Goal: Task Accomplishment & Management: Manage account settings

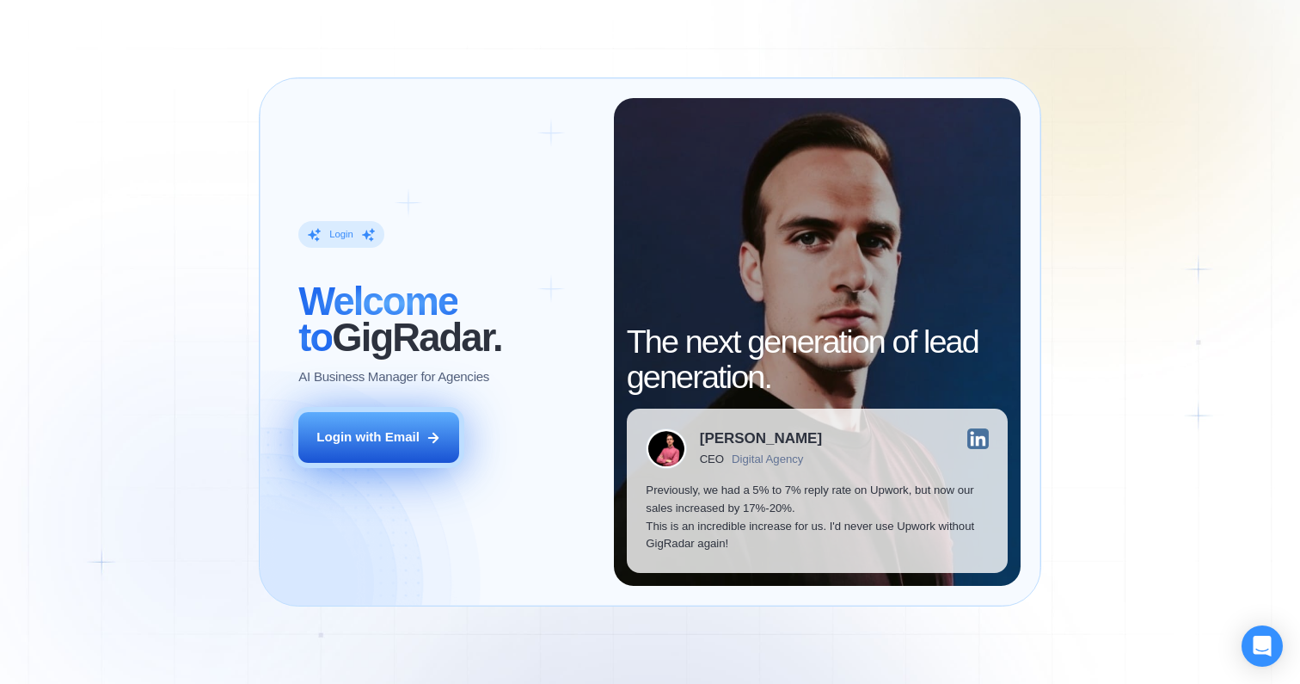
click at [380, 447] on button "Login with Email" at bounding box center [378, 437] width 161 height 51
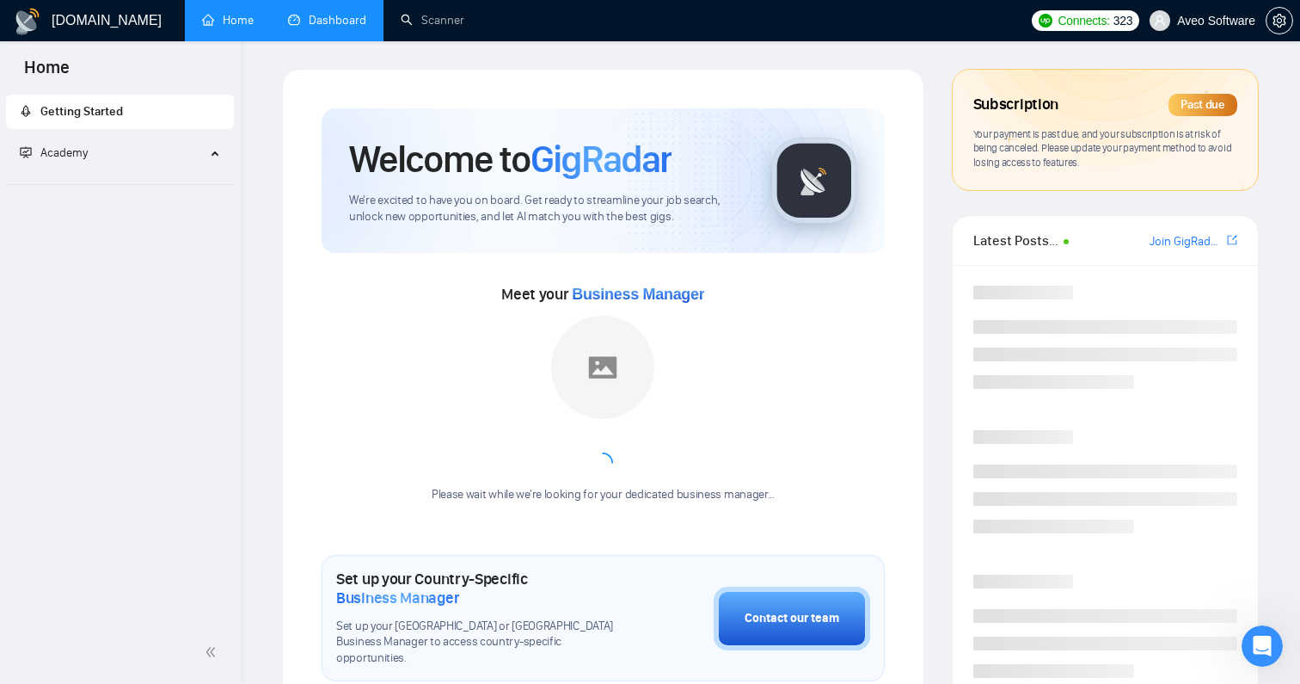
click at [311, 15] on link "Dashboard" at bounding box center [327, 20] width 78 height 15
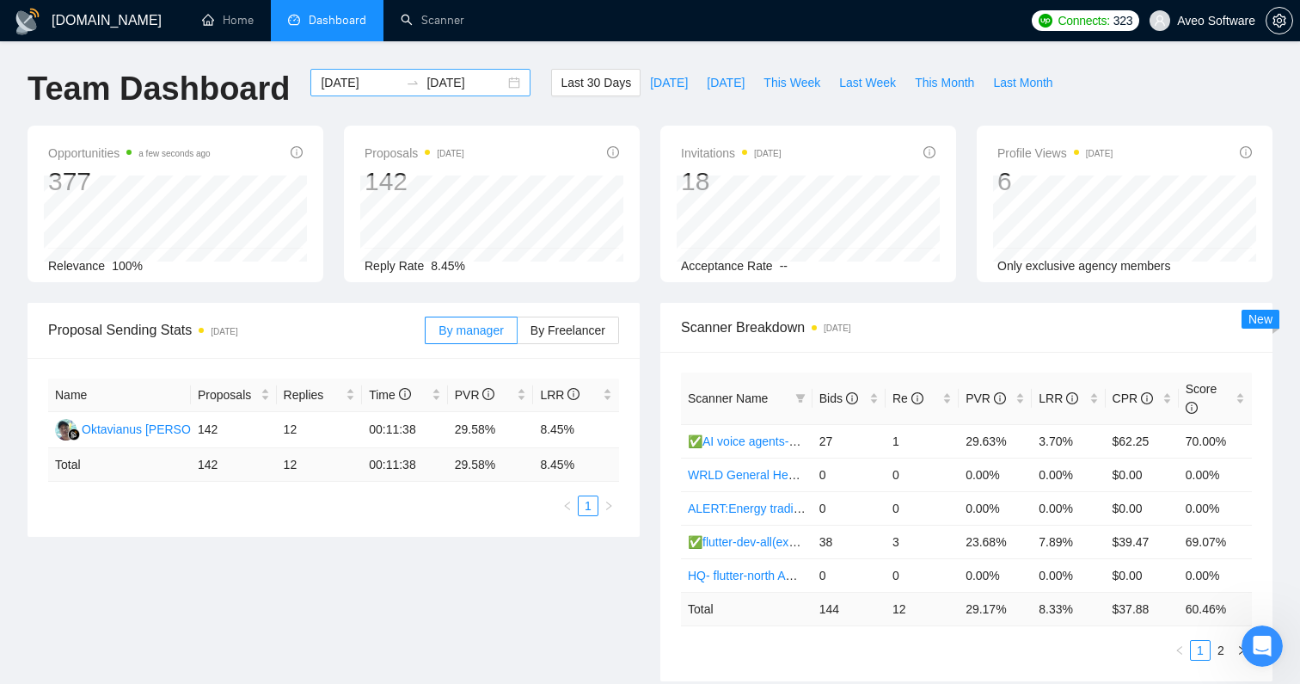
click at [498, 85] on div "[DATE] [DATE]" at bounding box center [420, 83] width 220 height 28
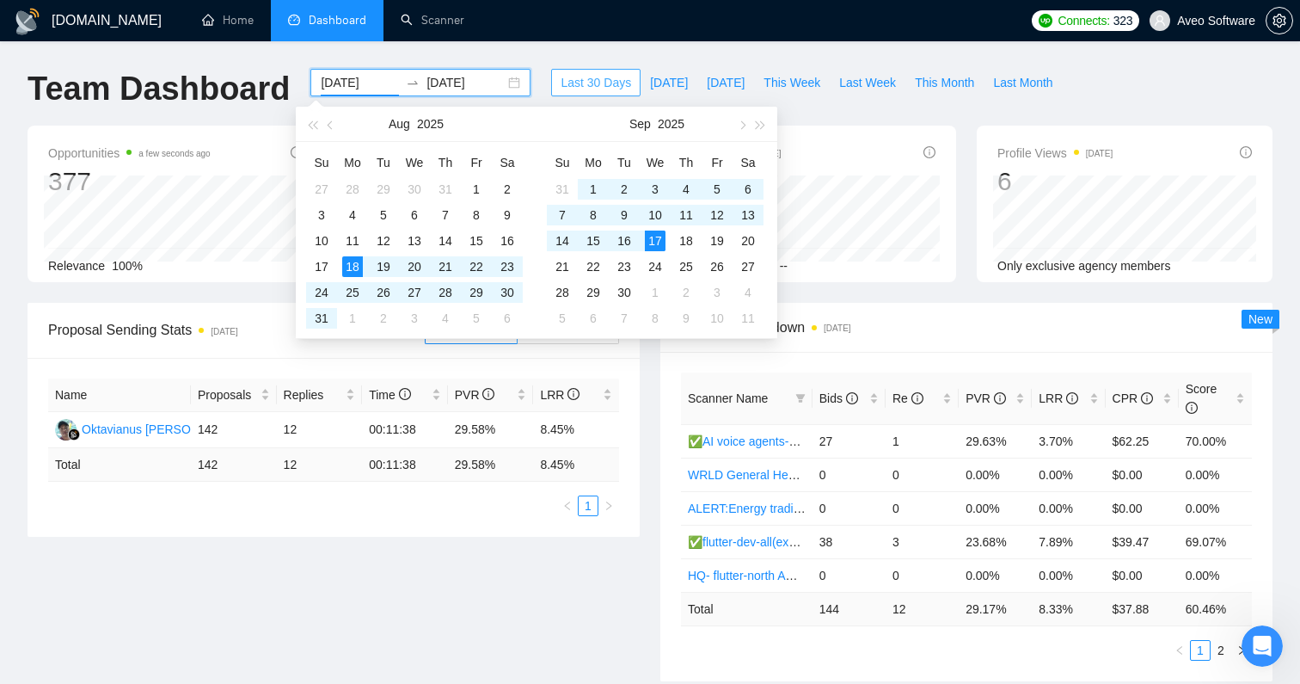
type input "[DATE]"
click at [898, 301] on div "Opportunities a few seconds ago 377 Relevance 100% Proposals [DATE] 142 Reply R…" at bounding box center [650, 214] width 1266 height 177
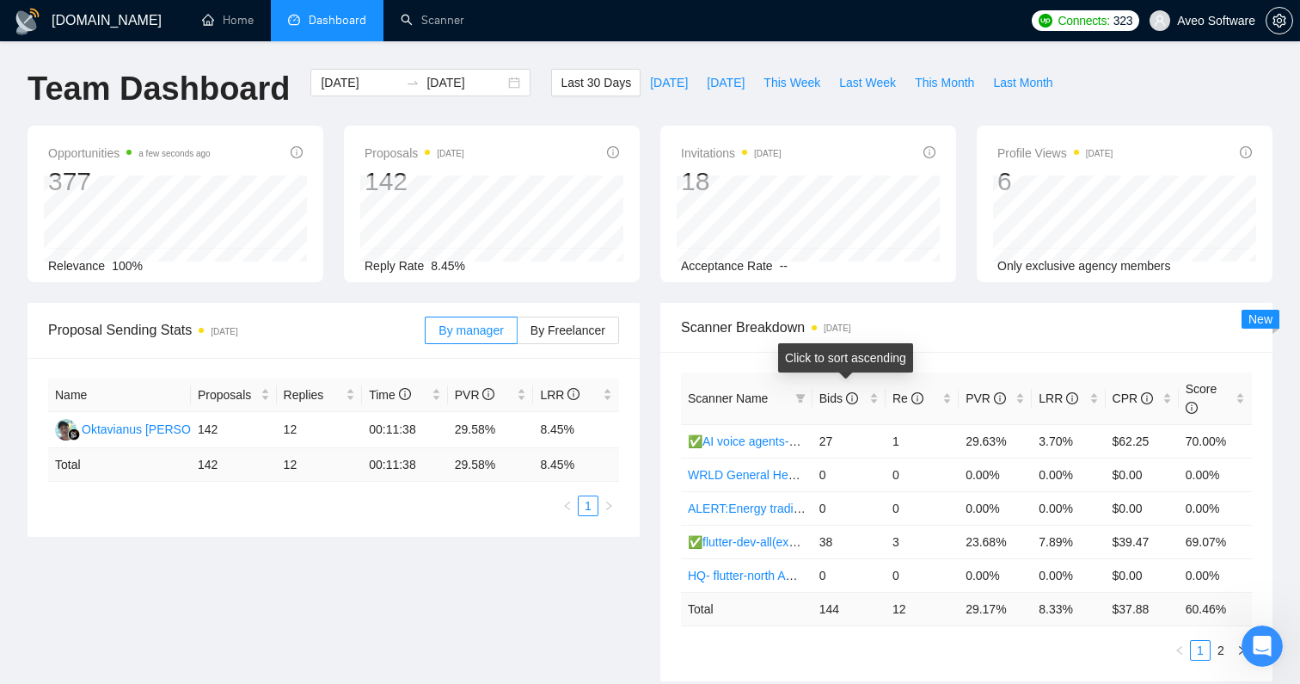
click at [839, 383] on div "Click to sort ascending" at bounding box center [845, 363] width 135 height 41
click at [837, 396] on span "Bids" at bounding box center [838, 398] width 39 height 14
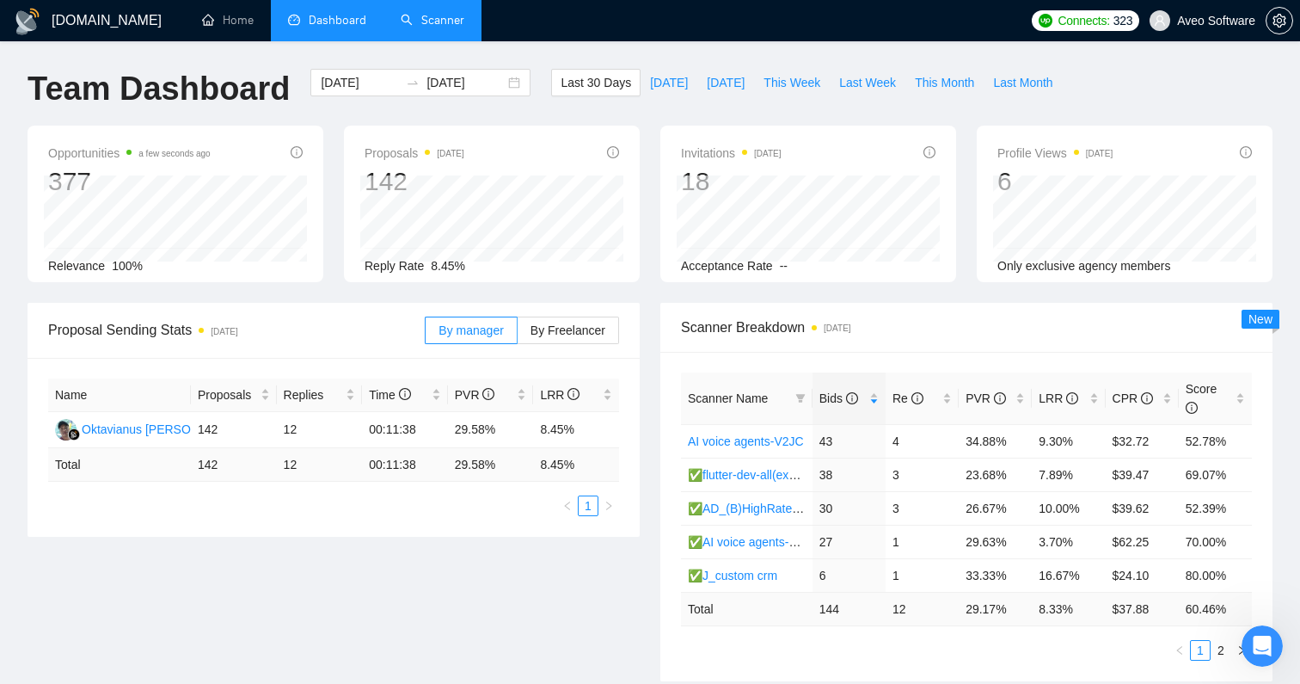
click at [439, 21] on link "Scanner" at bounding box center [433, 20] width 64 height 15
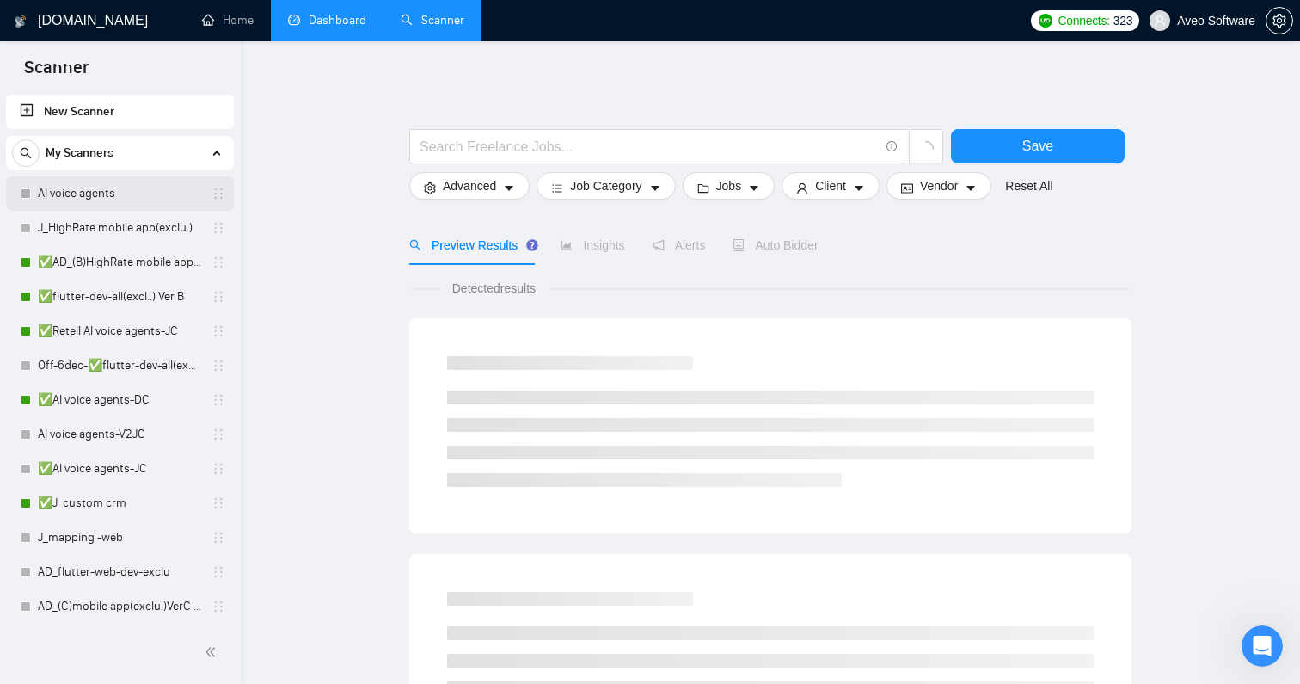
click at [113, 201] on link "AI voice agents" at bounding box center [119, 193] width 163 height 34
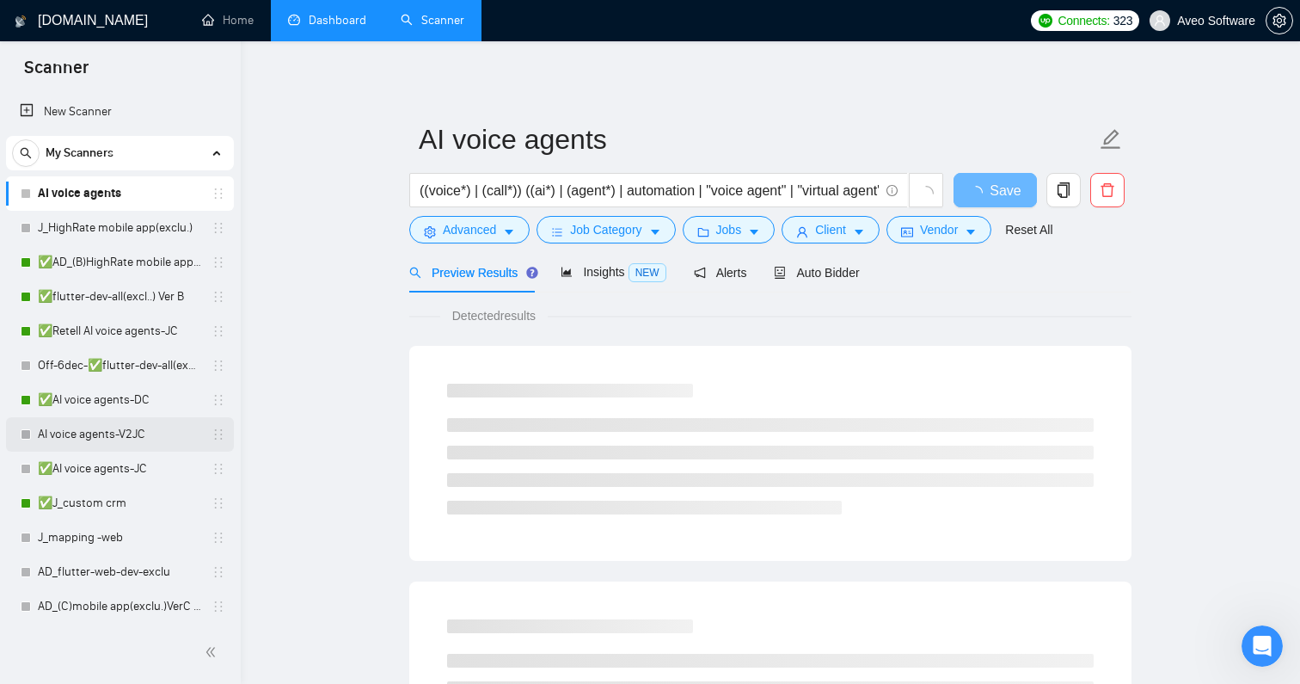
scroll to position [32, 0]
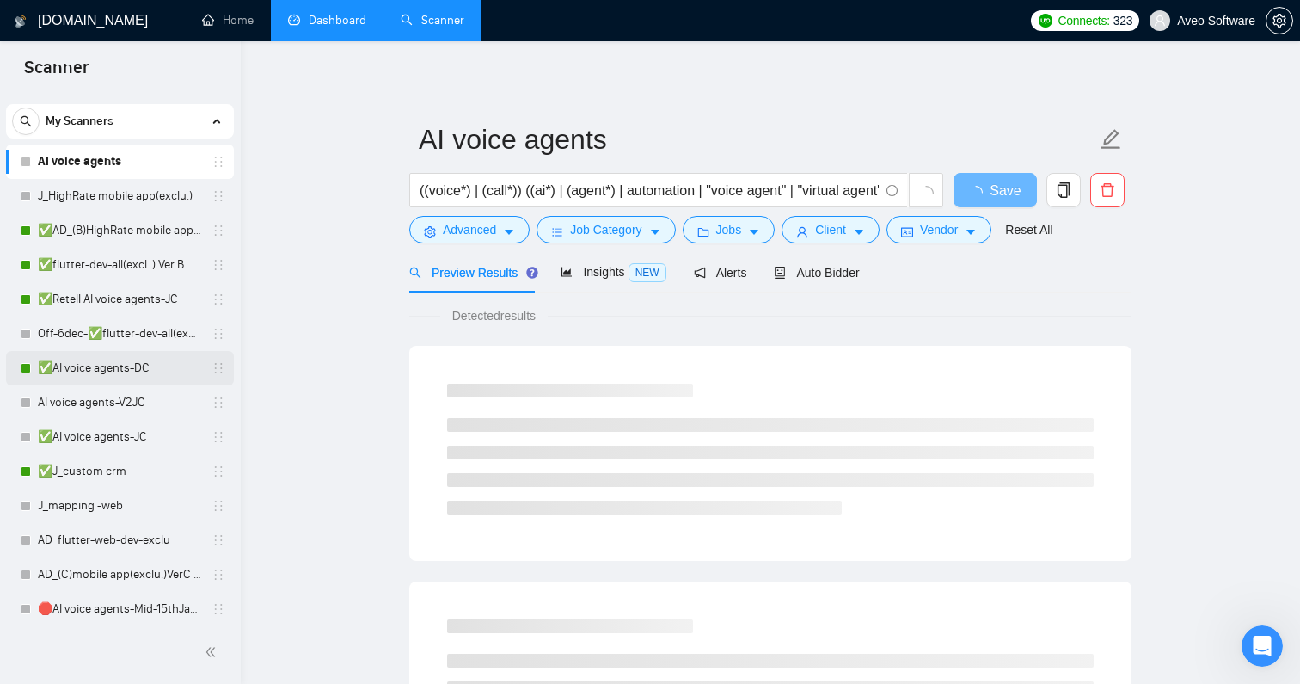
click at [128, 366] on link "✅AI voice agents-DC" at bounding box center [119, 368] width 163 height 34
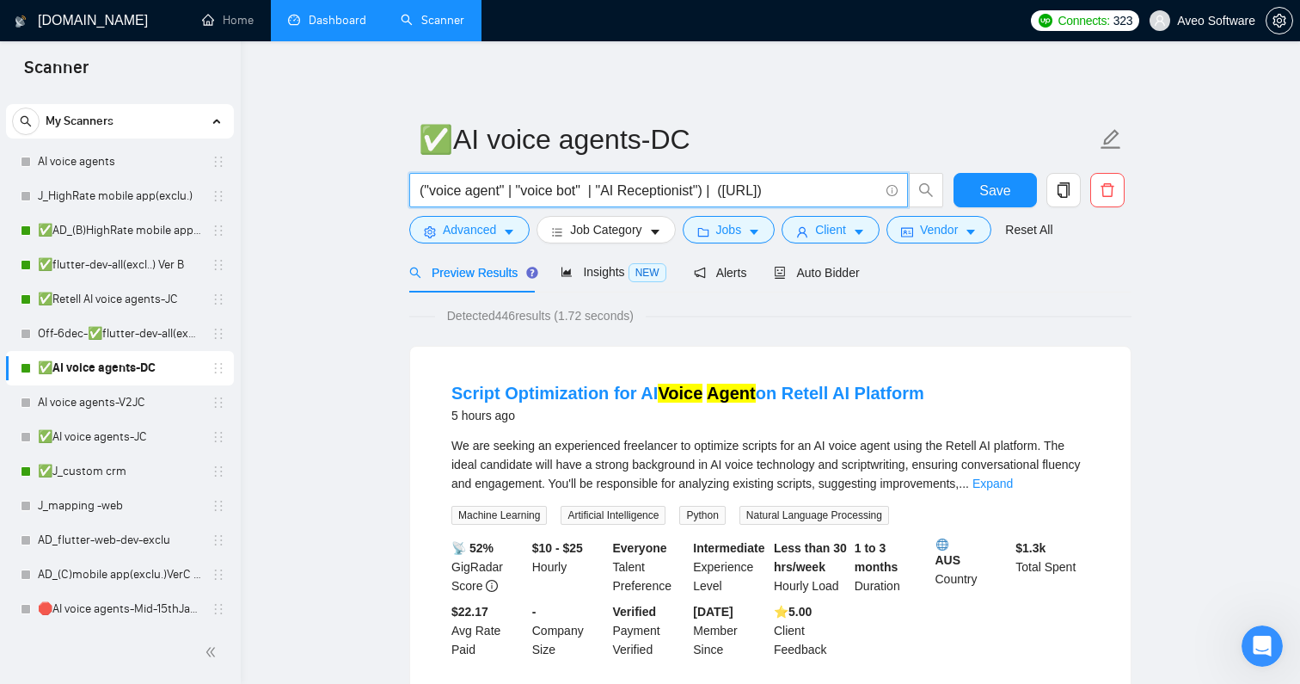
click at [463, 193] on input "("voice agent" | "voice bot" | "AI Receptionist") | ([URL])" at bounding box center [649, 190] width 459 height 21
click at [817, 267] on span "Auto Bidder" at bounding box center [816, 273] width 85 height 14
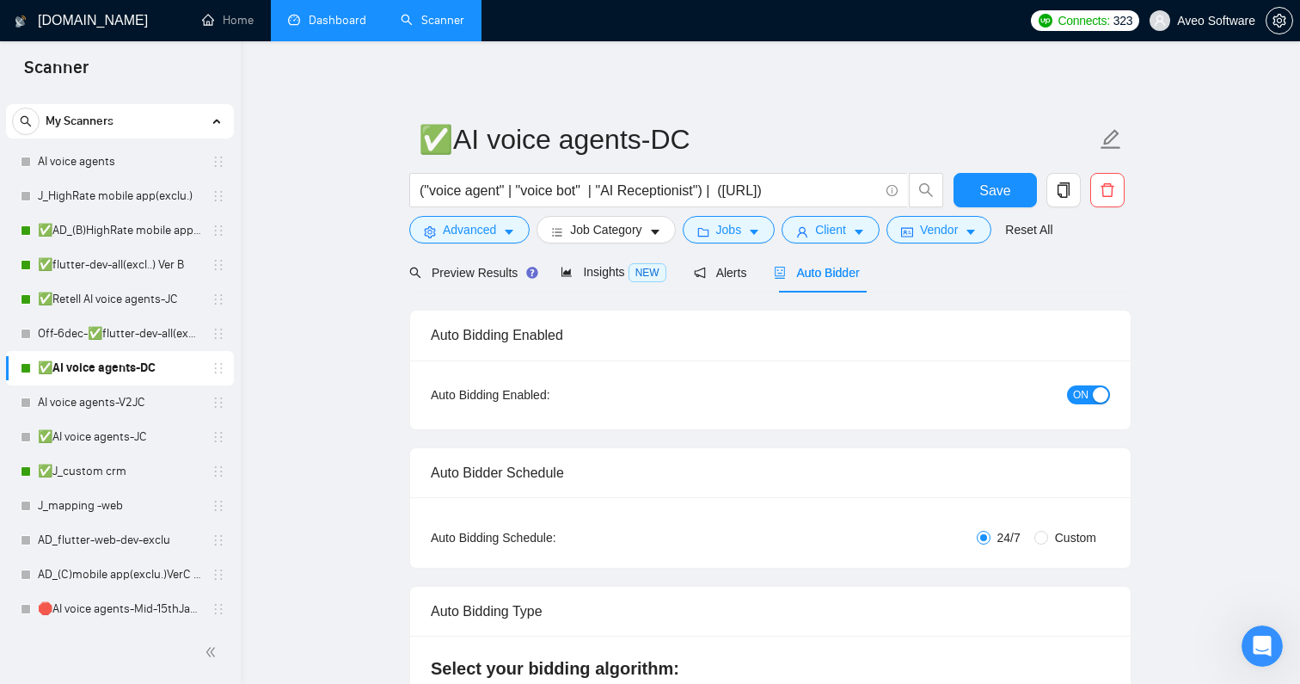
radio input "false"
radio input "true"
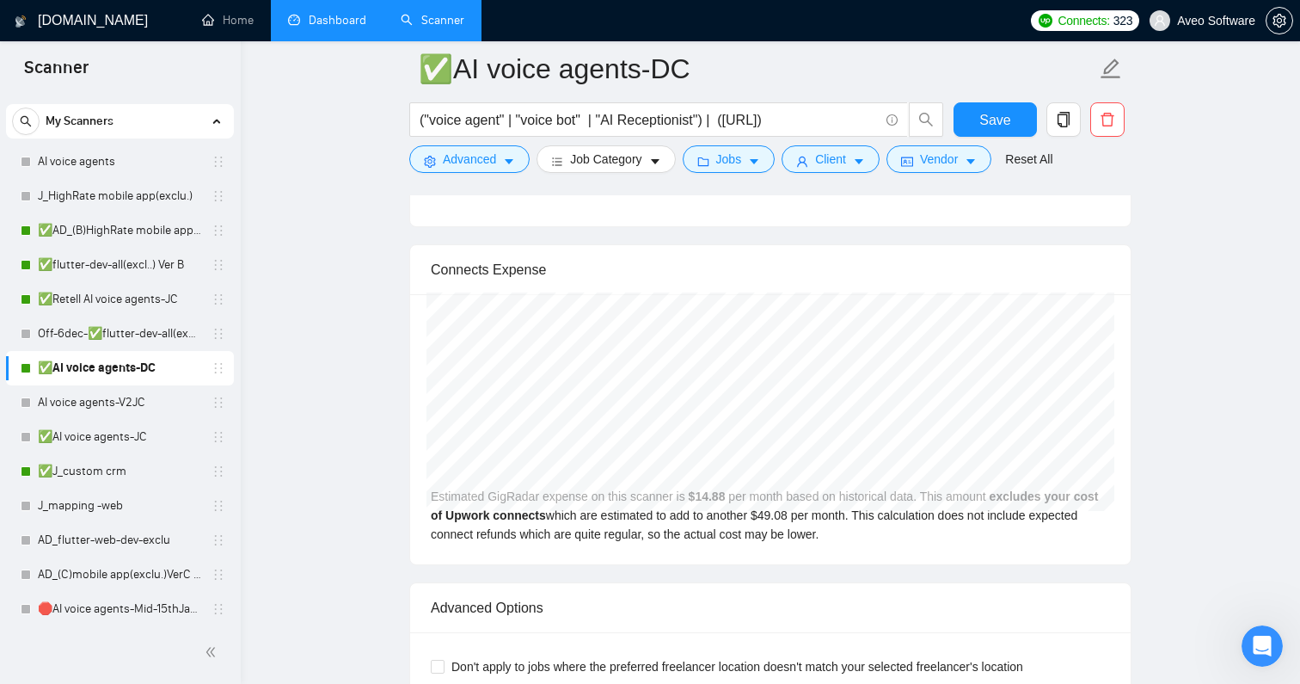
scroll to position [2682, 0]
click at [488, 271] on div "Connects Expense" at bounding box center [770, 267] width 679 height 49
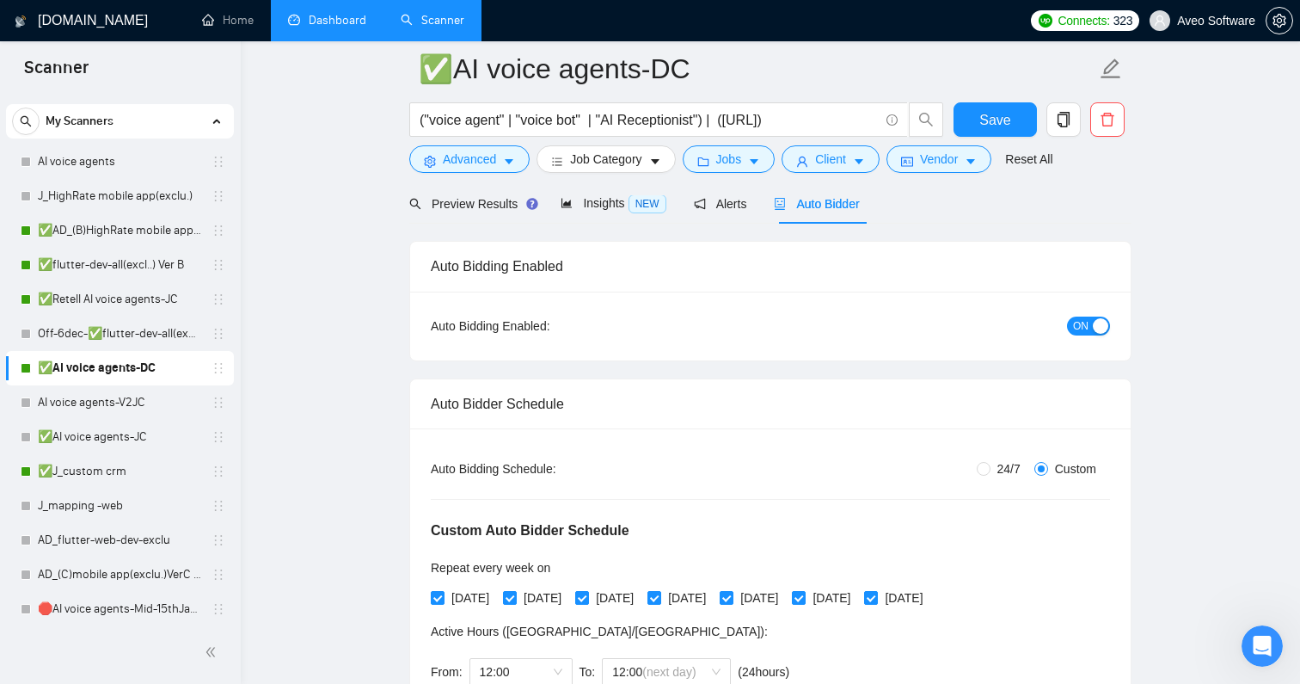
scroll to position [0, 0]
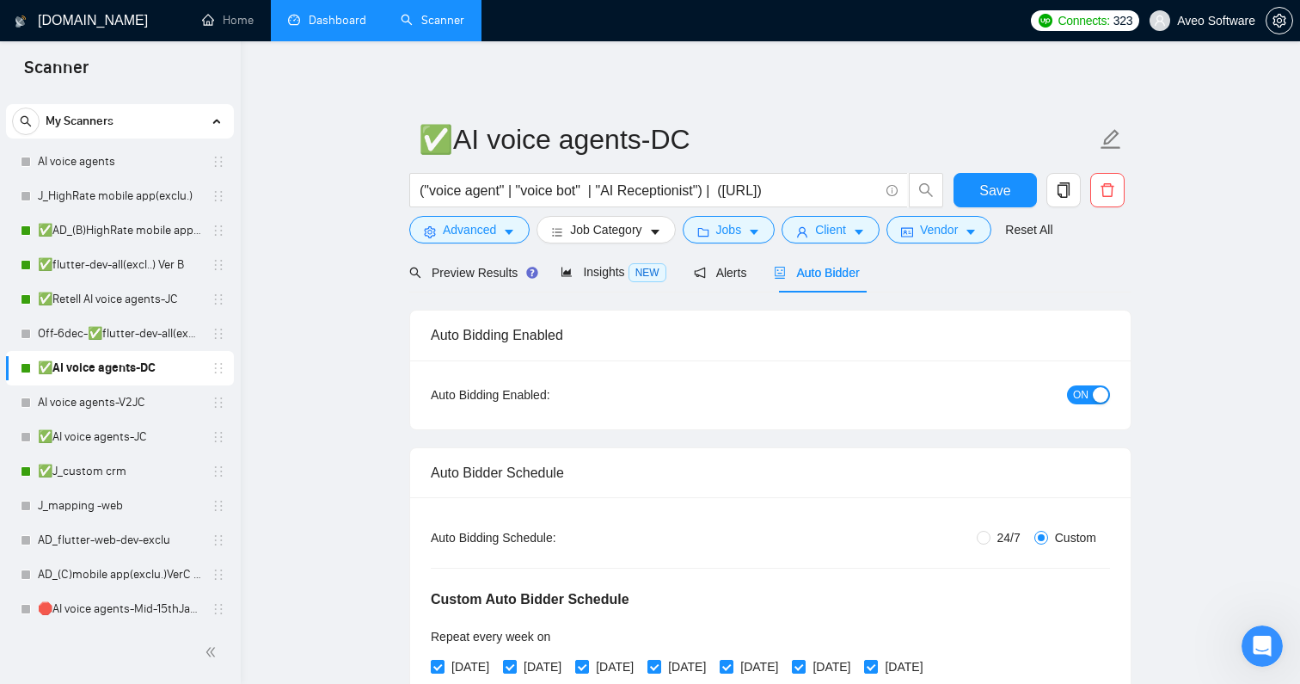
click at [770, 181] on input "("voice agent" | "voice bot" | "AI Receptionist") | ([URL])" at bounding box center [649, 190] width 459 height 21
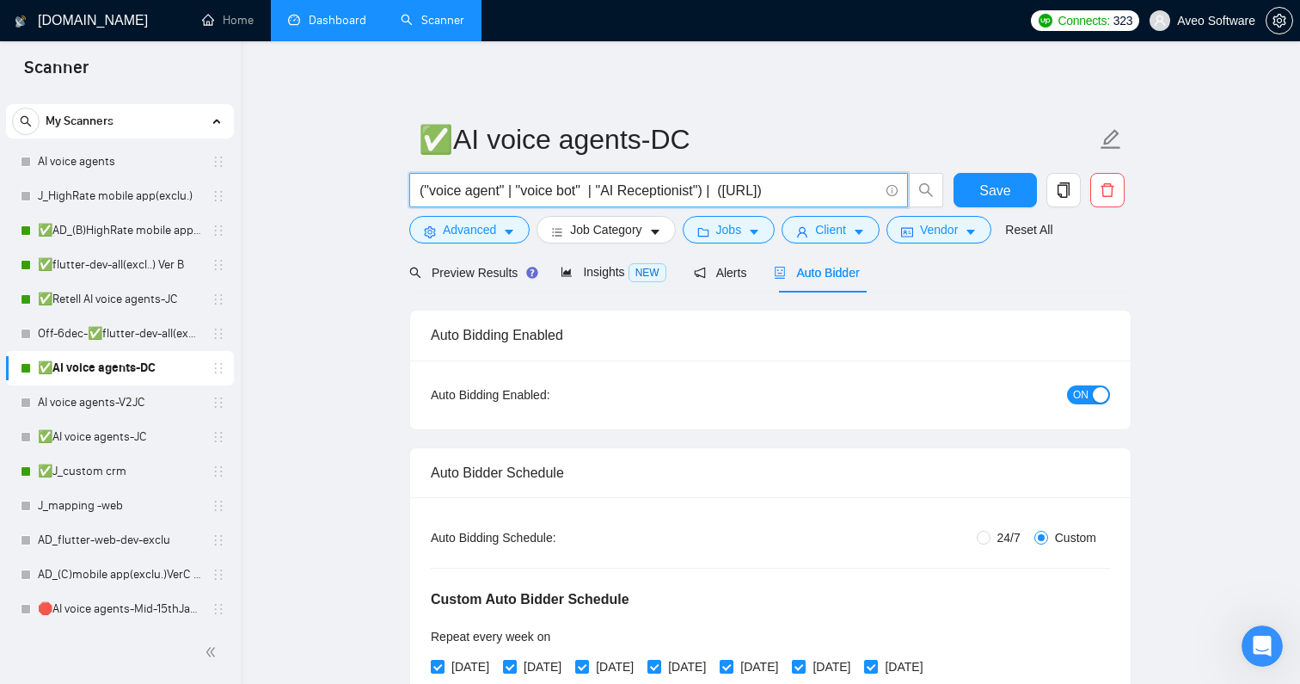
click at [770, 181] on input "("voice agent" | "voice bot" | "AI Receptionist") | ([URL])" at bounding box center [649, 190] width 459 height 21
click at [1274, 25] on icon "setting" at bounding box center [1280, 21] width 14 height 14
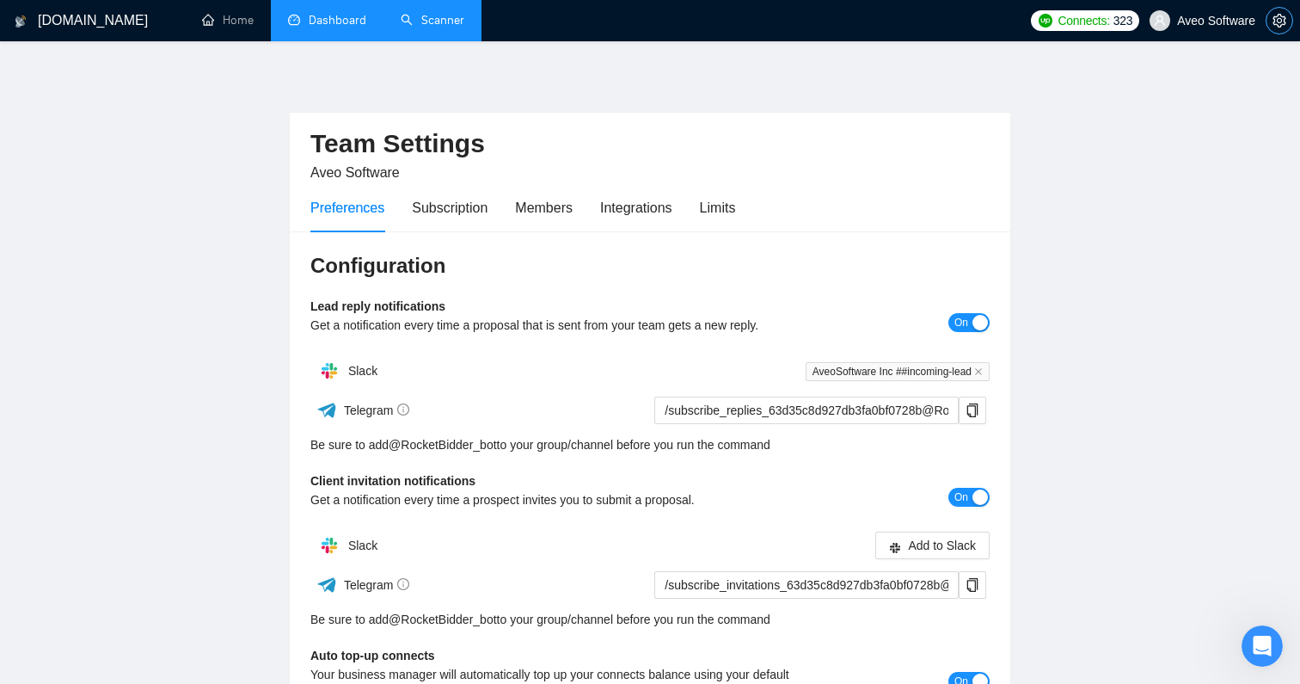
click at [1286, 17] on icon "setting" at bounding box center [1279, 21] width 13 height 14
click at [543, 204] on div "Members" at bounding box center [544, 207] width 58 height 21
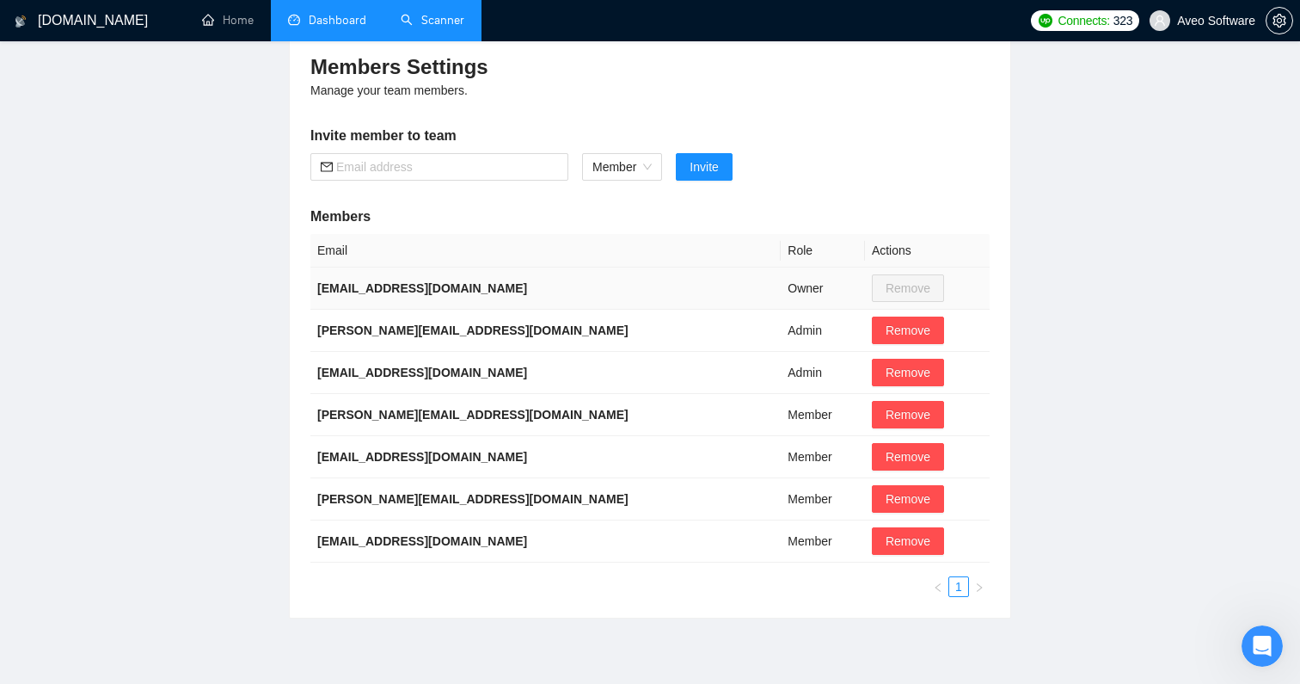
scroll to position [201, 0]
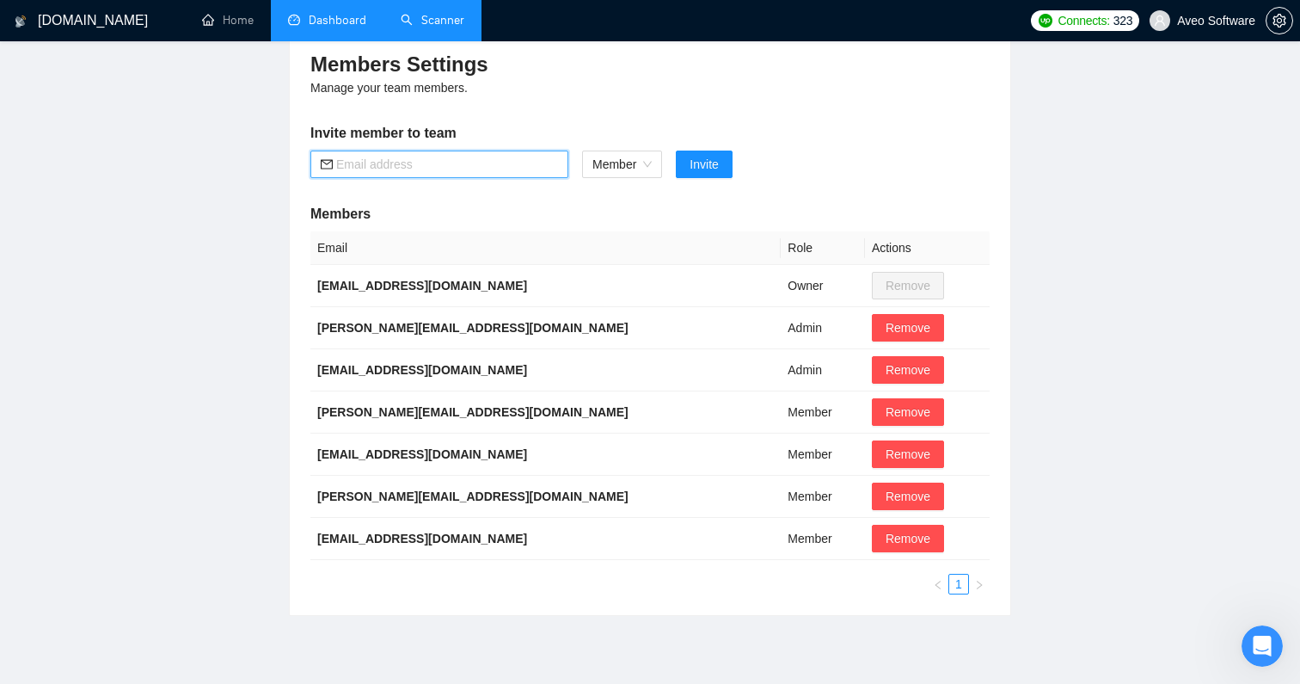
click at [410, 169] on input "text" at bounding box center [447, 164] width 222 height 19
click at [489, 169] on input "text" at bounding box center [447, 164] width 222 height 19
paste input "[EMAIL_ADDRESS][DOMAIN_NAME]"
click at [634, 162] on span "Member" at bounding box center [621, 164] width 59 height 26
type input "[EMAIL_ADDRESS][DOMAIN_NAME]"
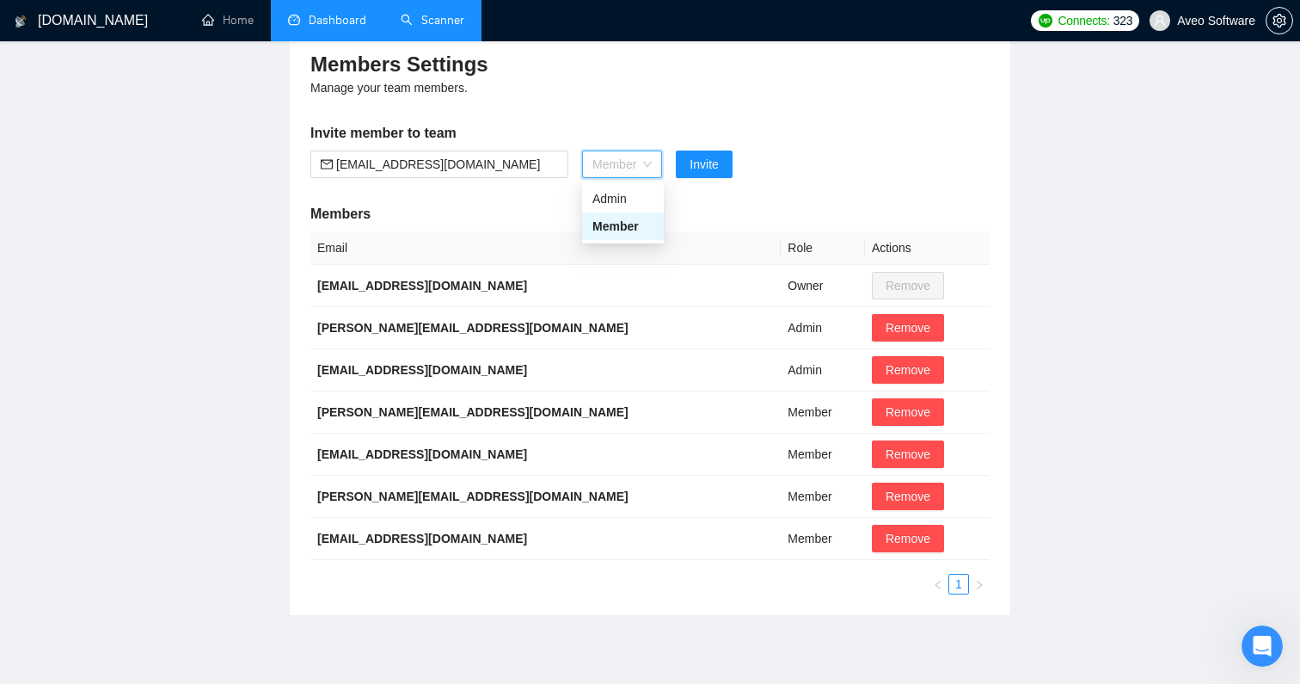
click at [634, 162] on span "Member" at bounding box center [621, 164] width 59 height 26
click at [701, 159] on span "Invite" at bounding box center [704, 164] width 28 height 19
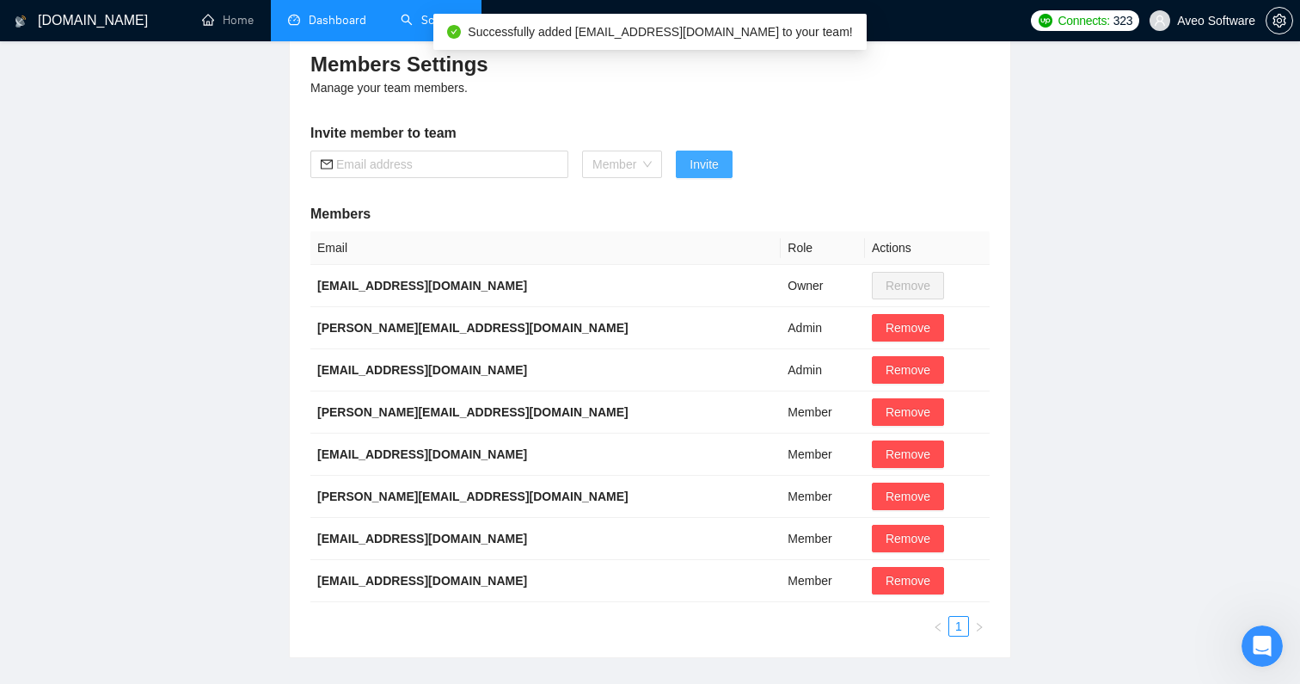
click at [636, 171] on span "Member" at bounding box center [621, 164] width 59 height 26
click at [781, 570] on td "Member" at bounding box center [823, 581] width 84 height 42
click at [886, 575] on span "Remove" at bounding box center [908, 580] width 45 height 19
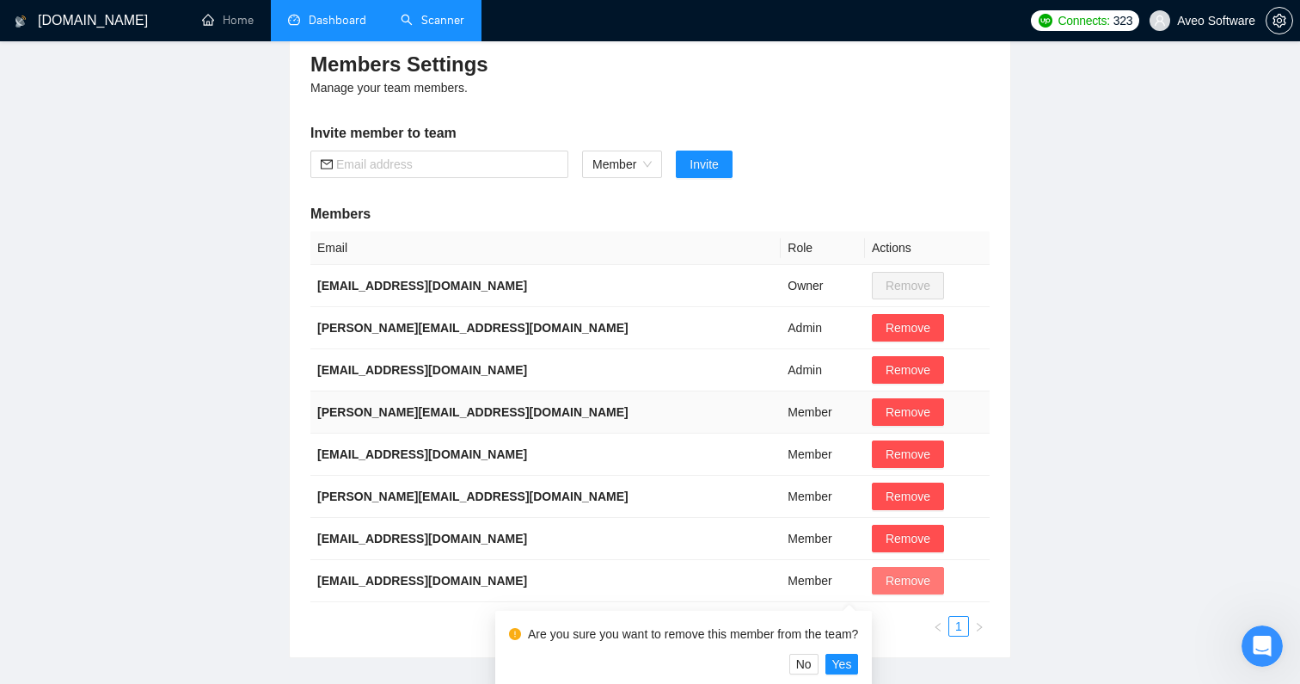
scroll to position [308, 0]
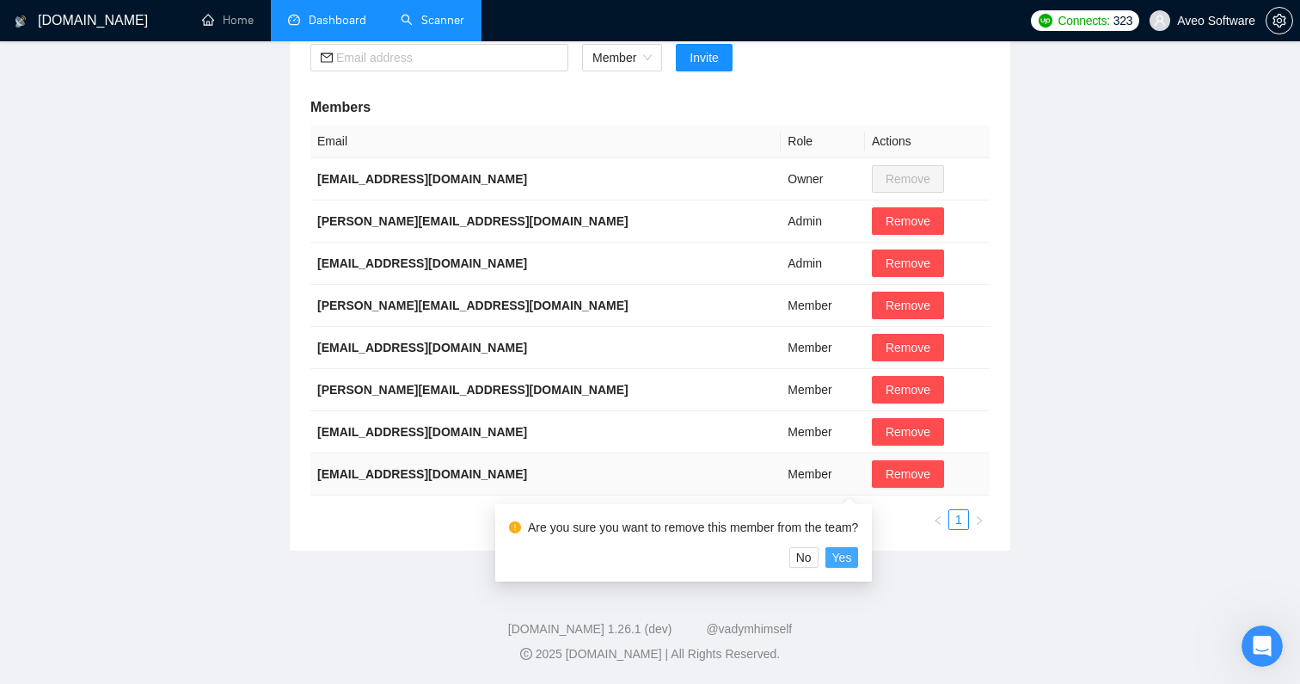
click at [848, 560] on span "Yes" at bounding box center [842, 557] width 20 height 19
click at [852, 560] on span "Yes" at bounding box center [842, 557] width 20 height 19
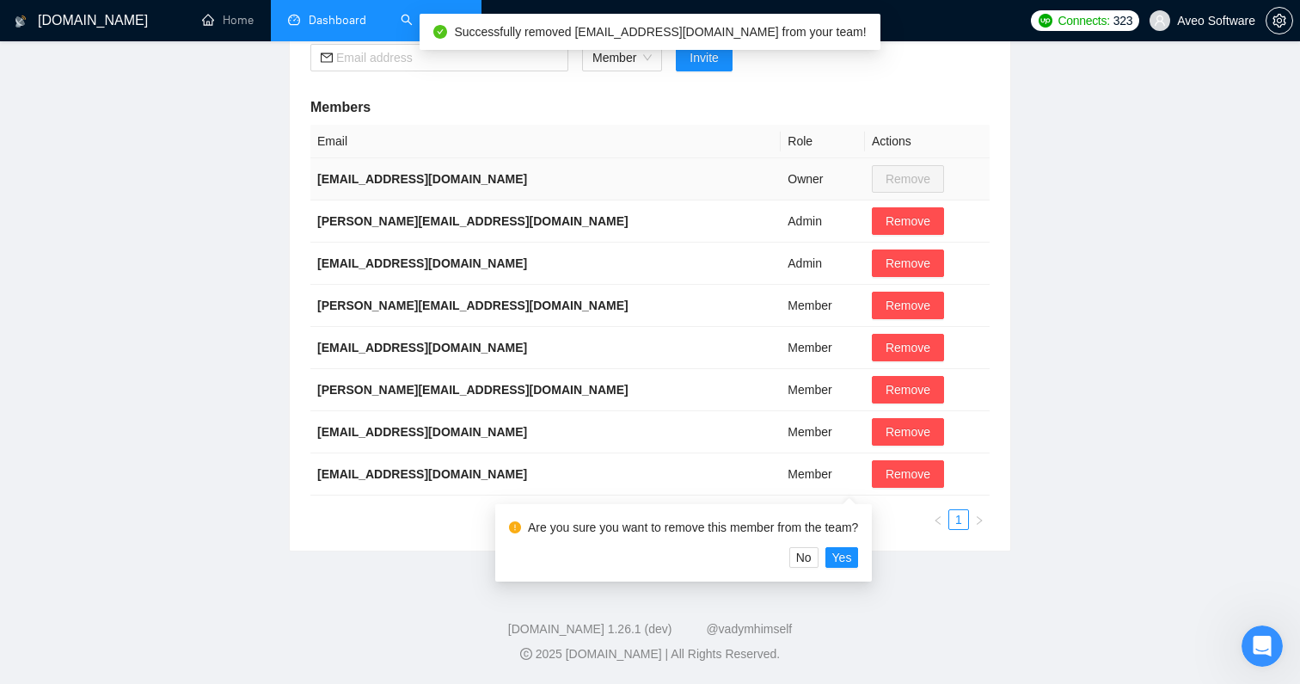
scroll to position [266, 0]
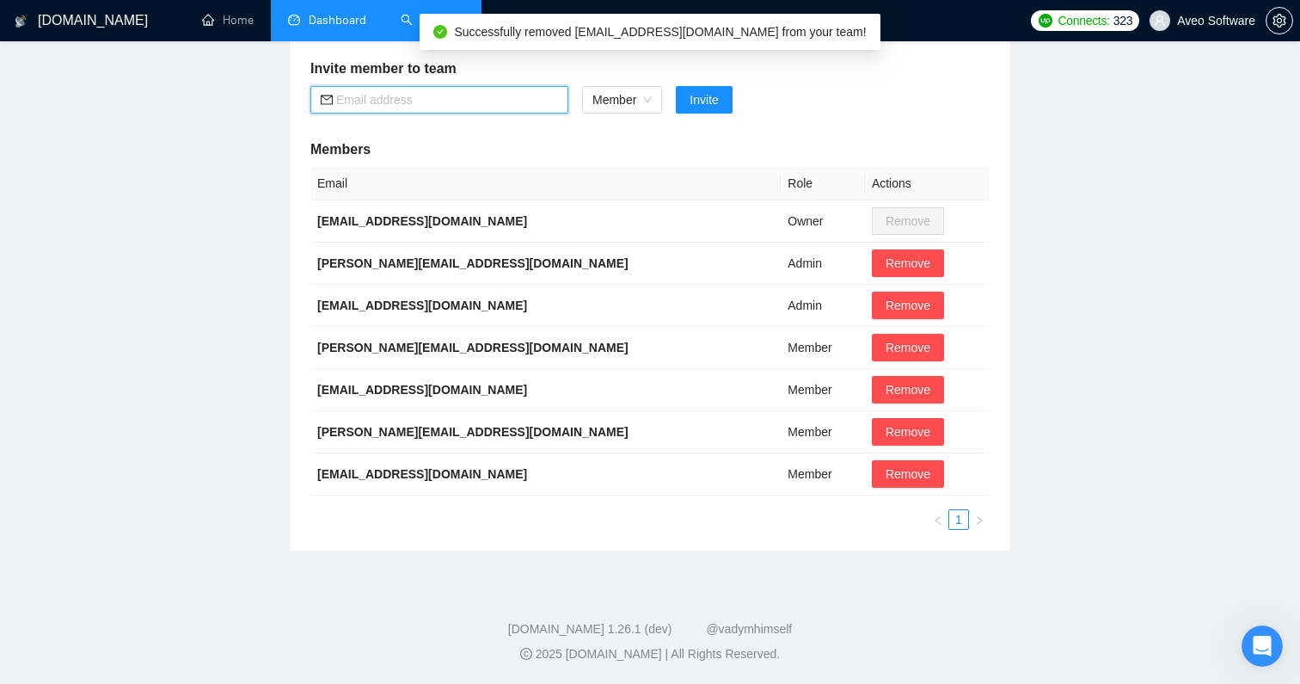
click at [396, 100] on input "text" at bounding box center [447, 99] width 222 height 19
paste input "[EMAIL_ADDRESS][DOMAIN_NAME]"
click at [626, 101] on span "Member" at bounding box center [621, 100] width 59 height 26
type input "[EMAIL_ADDRESS][DOMAIN_NAME]"
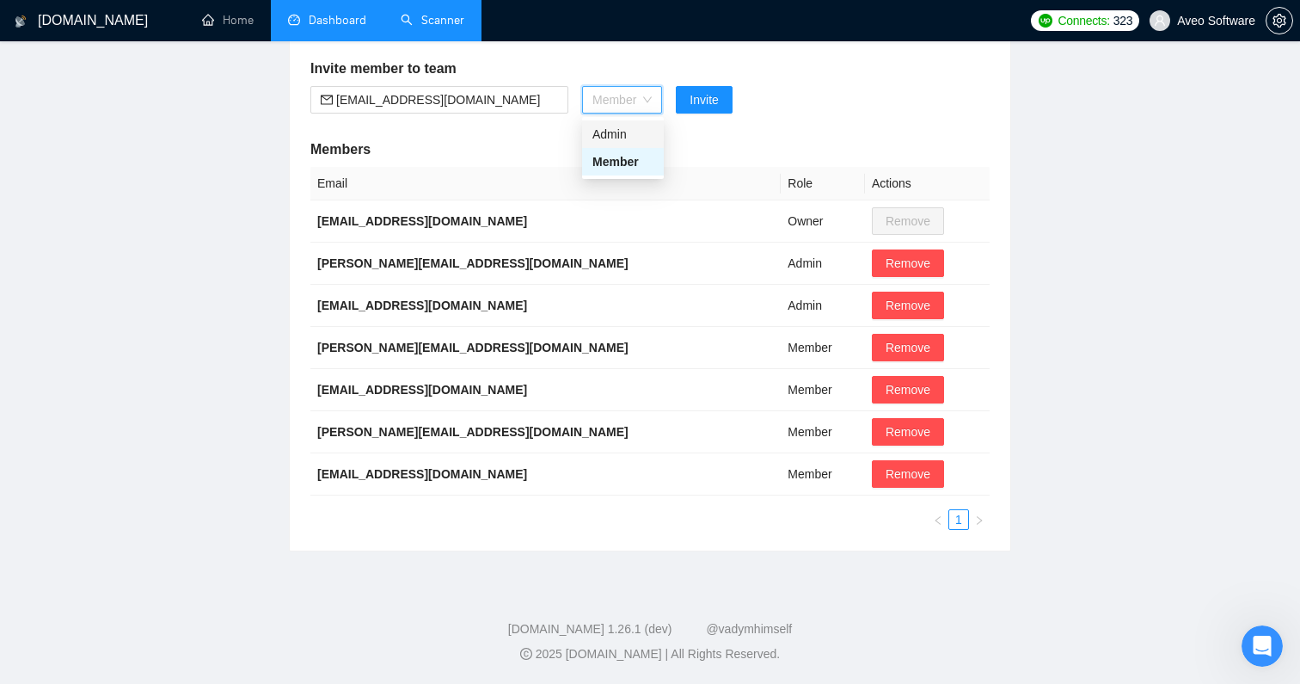
click at [622, 126] on div "Admin" at bounding box center [622, 134] width 61 height 19
click at [696, 95] on span "Invite" at bounding box center [694, 99] width 28 height 19
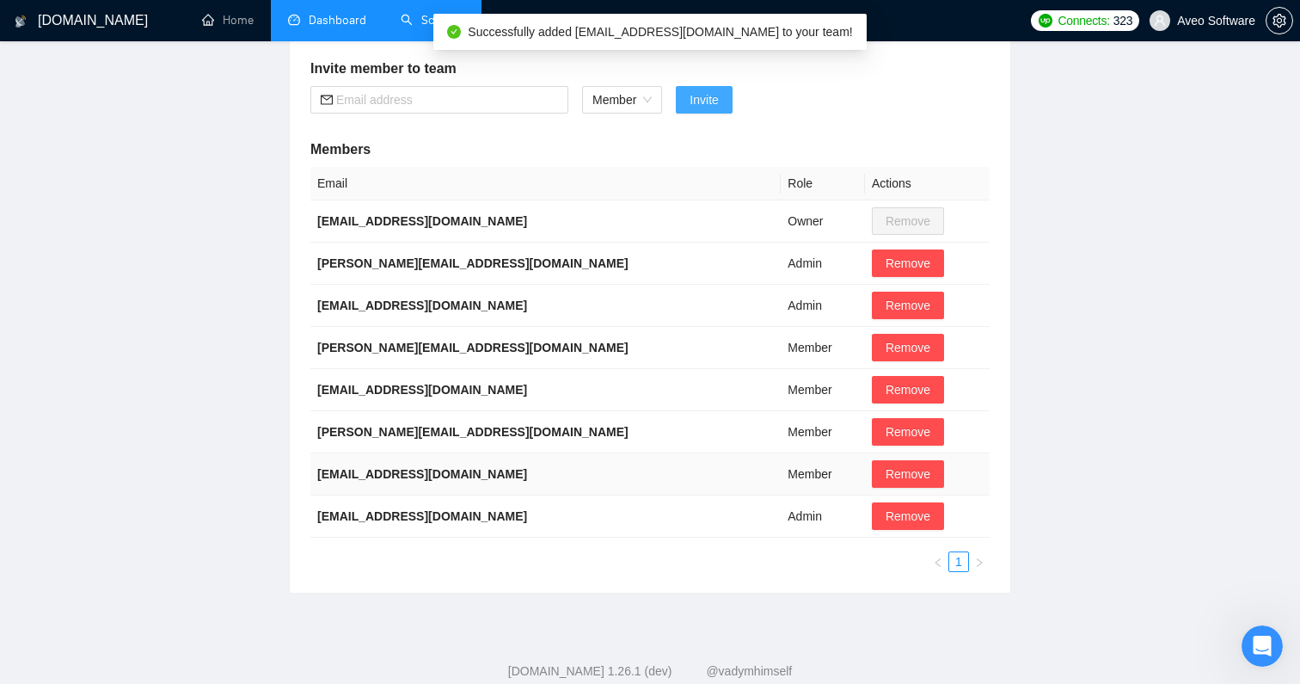
scroll to position [0, 0]
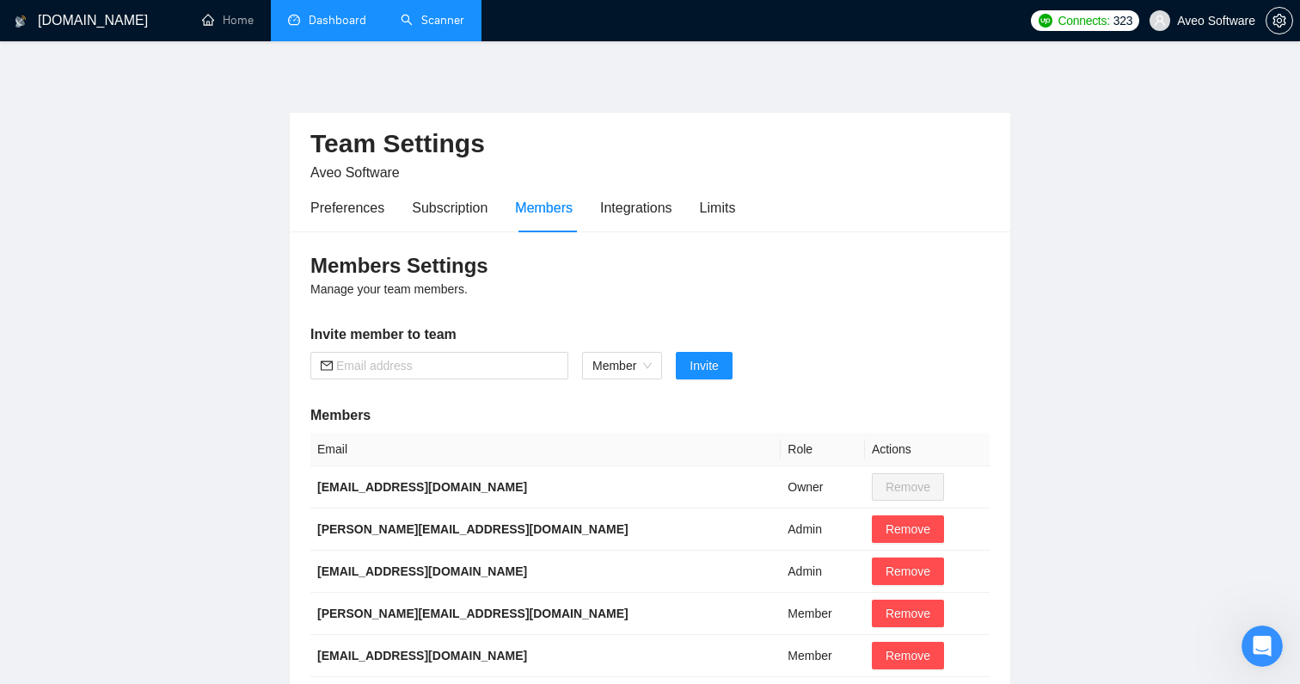
click at [339, 20] on link "Dashboard" at bounding box center [327, 20] width 78 height 15
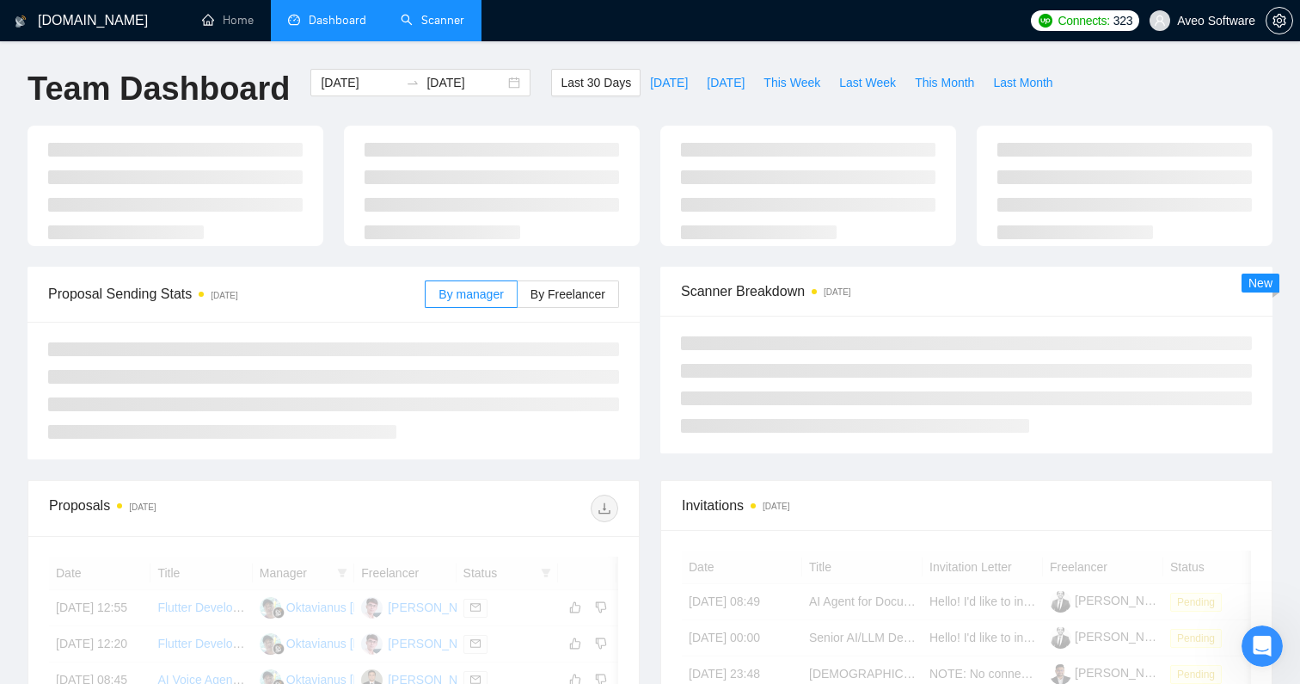
click at [433, 21] on link "Scanner" at bounding box center [433, 20] width 64 height 15
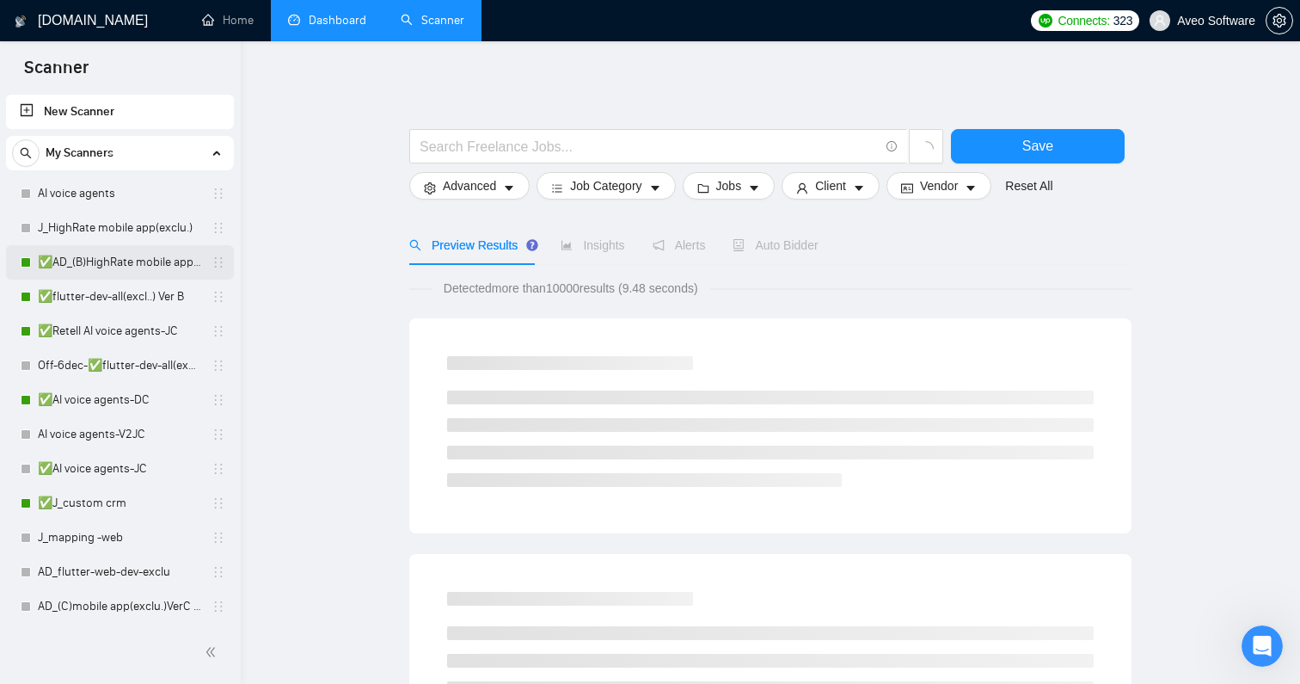
click at [113, 265] on link "✅AD_(B)HighRate mobile app(exclu.)VerB ( shorter prop [DATE])" at bounding box center [119, 262] width 163 height 34
